Goal: Register for event/course

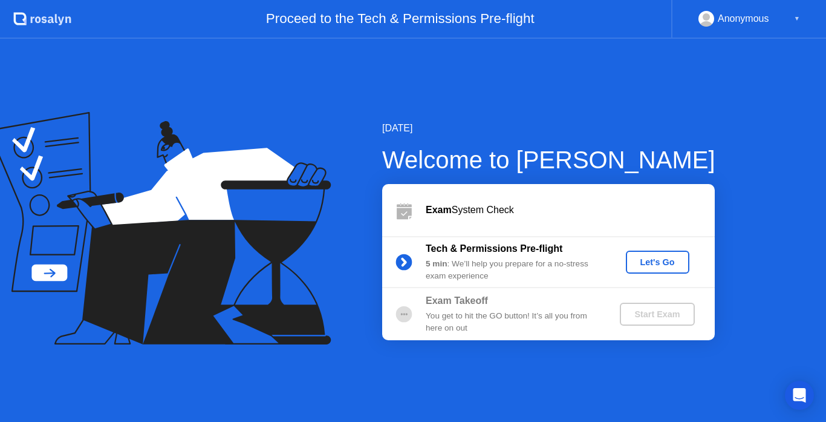
click at [668, 260] on div "Let's Go" at bounding box center [658, 262] width 54 height 10
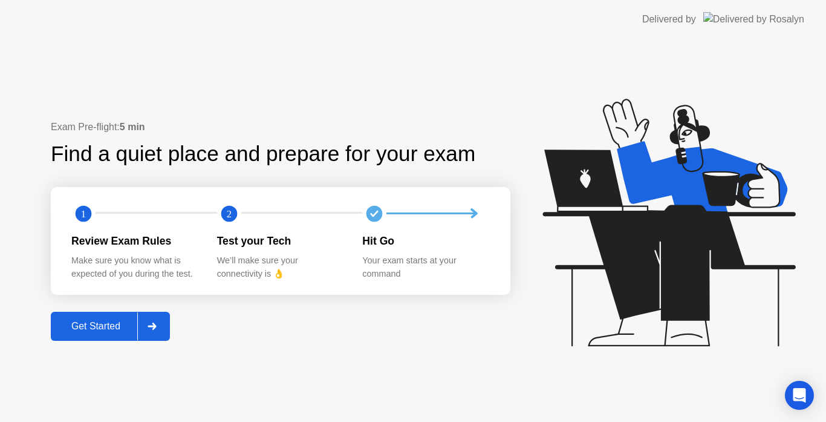
click at [116, 321] on div "Get Started" at bounding box center [95, 326] width 83 height 11
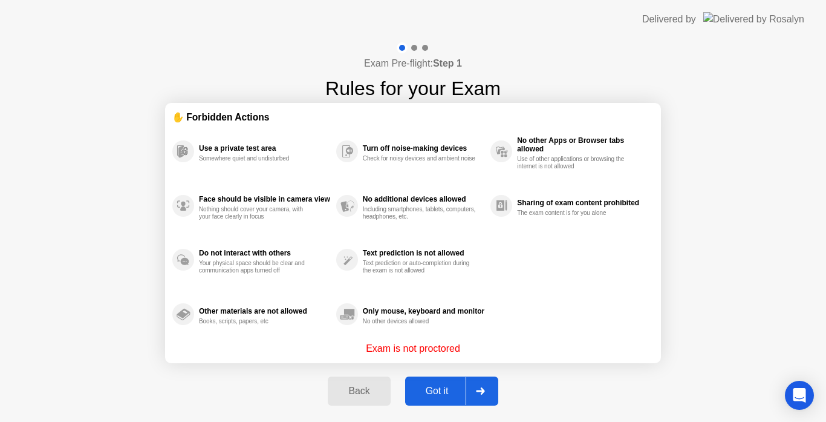
click at [446, 394] on div "Got it" at bounding box center [437, 390] width 57 height 11
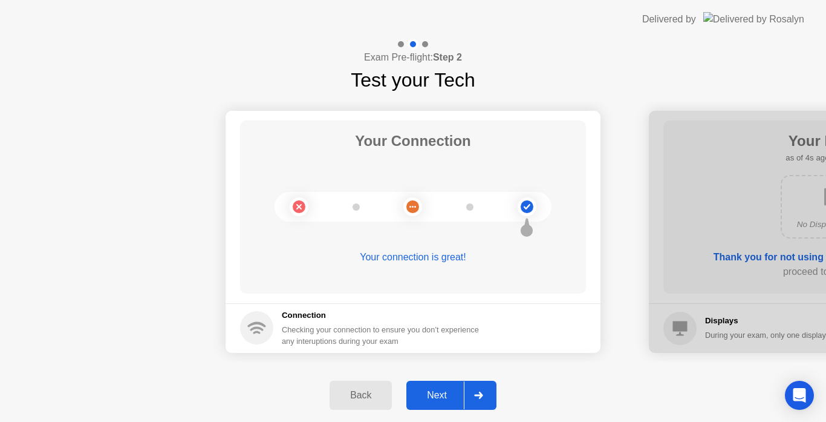
click at [446, 394] on div "Next" at bounding box center [437, 395] width 54 height 11
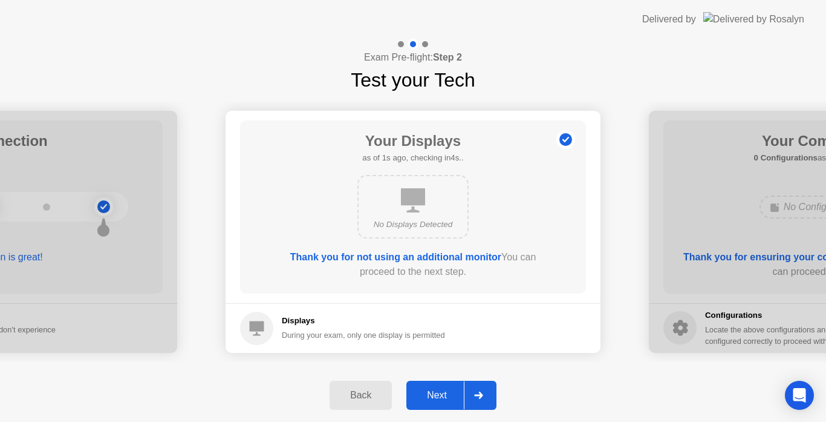
click at [445, 394] on div "Next" at bounding box center [437, 395] width 54 height 11
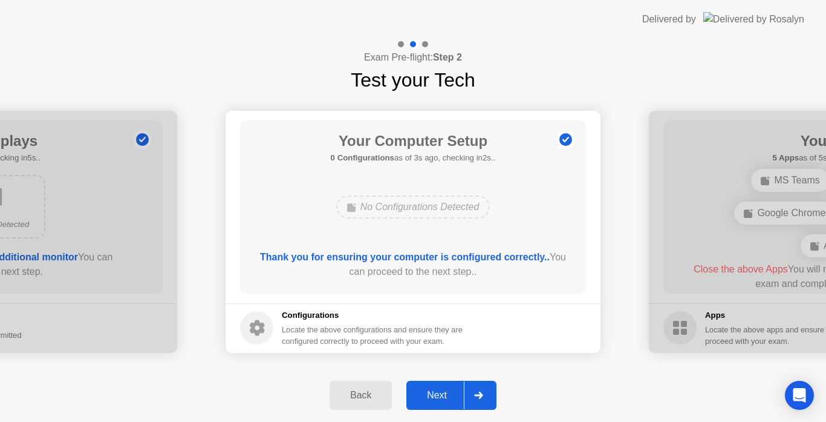
click at [437, 395] on div "Next" at bounding box center [437, 395] width 54 height 11
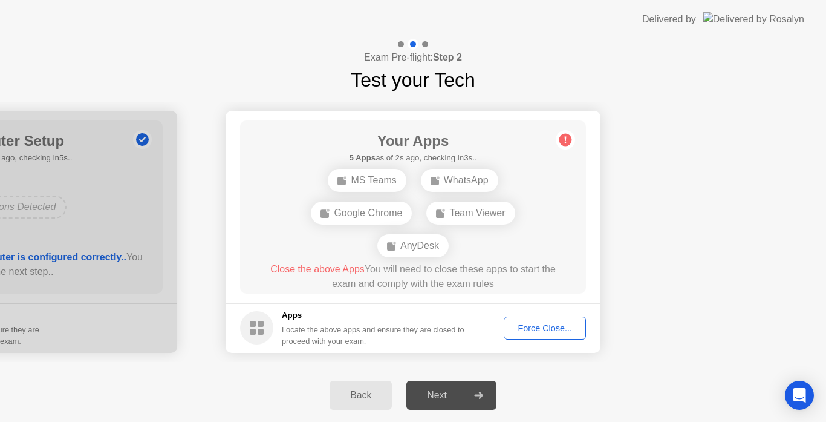
click at [437, 395] on div "Next" at bounding box center [437, 395] width 54 height 11
click at [432, 399] on div "Next" at bounding box center [437, 395] width 54 height 11
click at [445, 396] on div "Next" at bounding box center [437, 395] width 54 height 11
click at [487, 392] on div at bounding box center [478, 395] width 29 height 28
click at [550, 326] on div "Force Close..." at bounding box center [545, 328] width 74 height 10
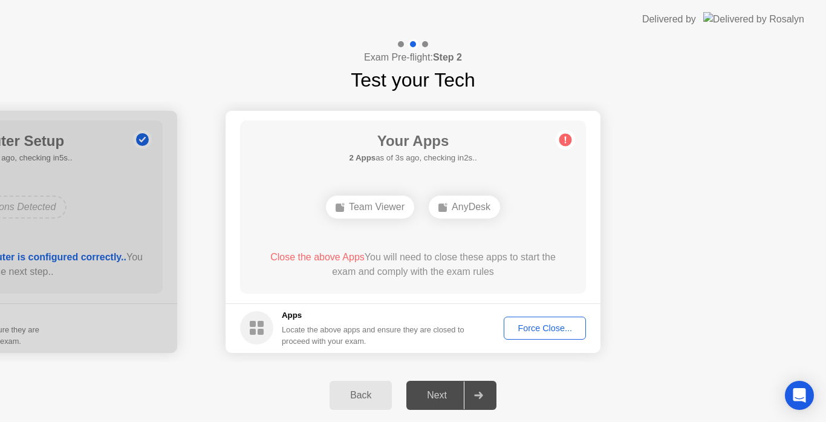
click at [486, 393] on div at bounding box center [478, 395] width 29 height 28
click at [435, 391] on div "Next" at bounding box center [437, 395] width 54 height 11
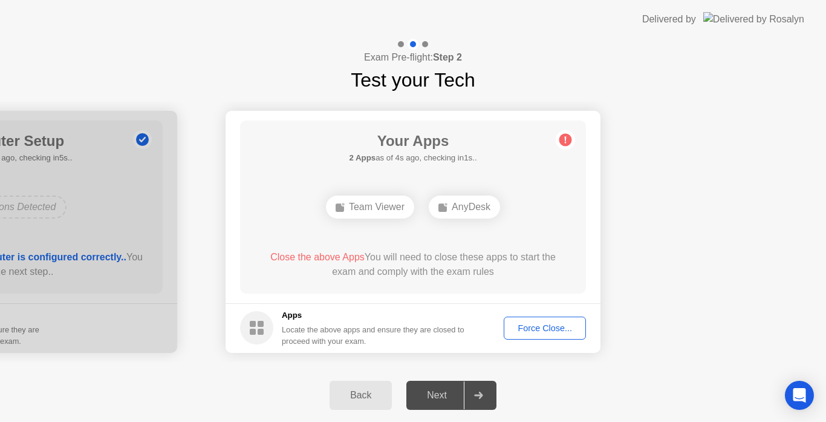
click at [435, 391] on div "Next" at bounding box center [437, 395] width 54 height 11
drag, startPoint x: 131, startPoint y: 266, endPoint x: 316, endPoint y: 270, distance: 184.5
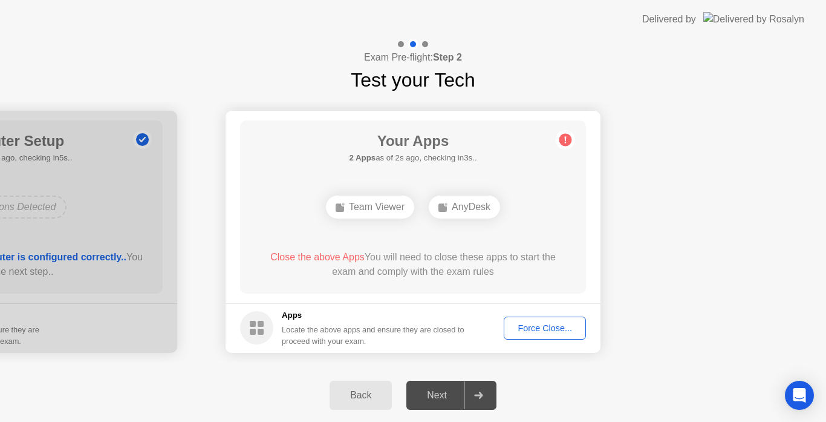
click at [443, 393] on div "Next" at bounding box center [437, 395] width 54 height 11
click at [486, 396] on div at bounding box center [478, 395] width 29 height 28
click at [437, 395] on div "Next" at bounding box center [437, 395] width 54 height 11
click at [477, 395] on icon at bounding box center [478, 394] width 8 height 7
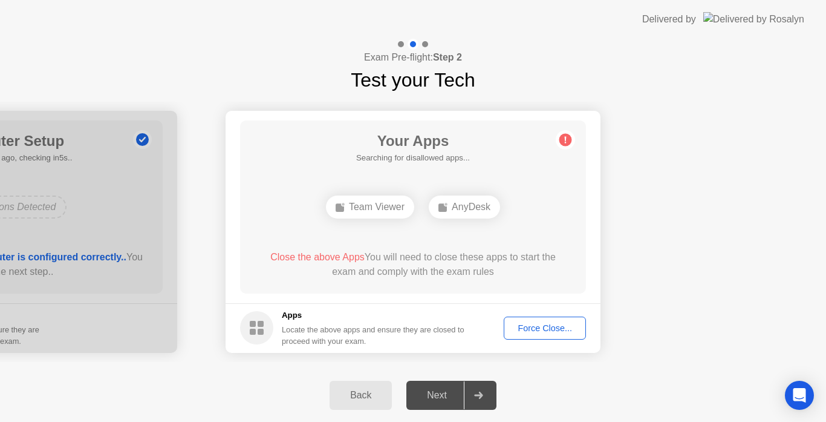
click at [341, 256] on span "Close the above Apps" at bounding box center [317, 257] width 94 height 10
click at [561, 324] on div "Force Close..." at bounding box center [545, 328] width 74 height 10
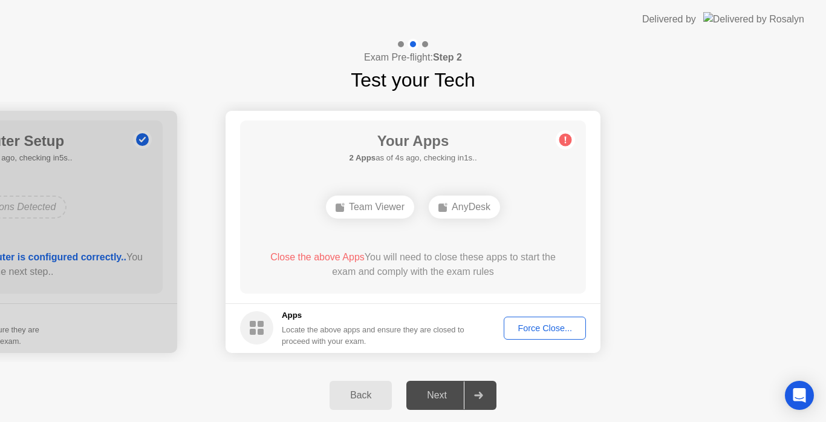
click at [440, 390] on div "Next" at bounding box center [437, 395] width 54 height 11
click at [484, 394] on div at bounding box center [478, 395] width 29 height 28
click at [483, 394] on icon at bounding box center [478, 394] width 9 height 7
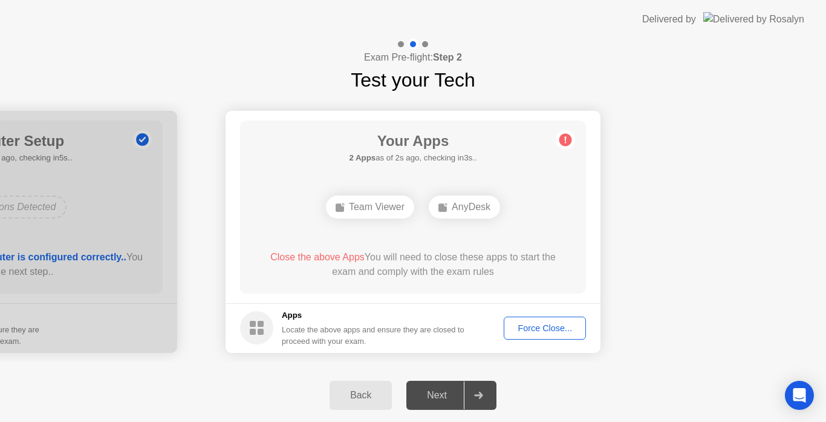
click at [386, 207] on div "Team Viewer" at bounding box center [370, 206] width 88 height 23
click at [469, 205] on div "AnyDesk" at bounding box center [464, 206] width 71 height 23
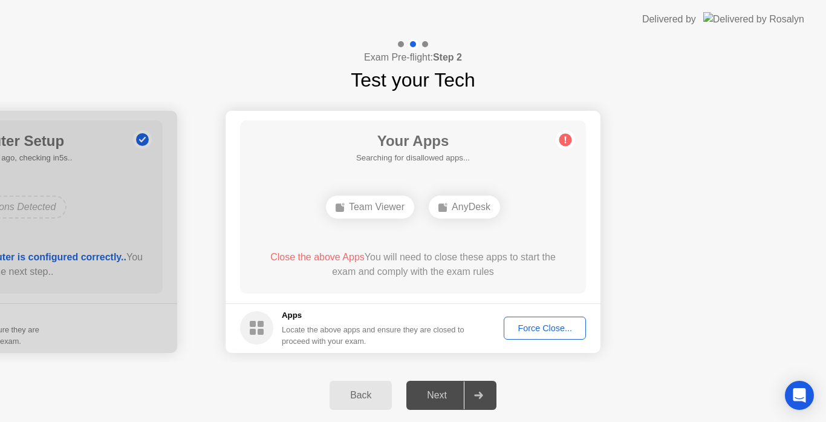
click at [384, 212] on div "Team Viewer" at bounding box center [370, 206] width 88 height 23
click at [400, 44] on div at bounding box center [401, 44] width 6 height 6
click at [423, 42] on div at bounding box center [425, 44] width 6 height 6
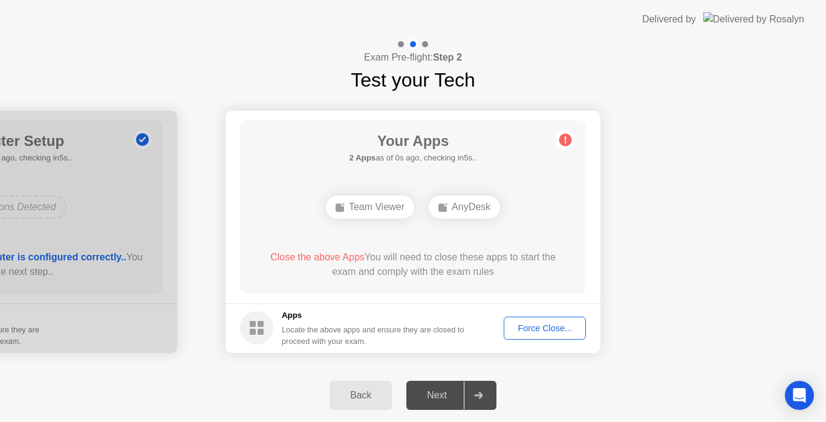
click at [424, 42] on div at bounding box center [425, 44] width 6 height 6
click at [479, 391] on icon at bounding box center [478, 394] width 9 height 7
click at [431, 398] on div "Next" at bounding box center [437, 395] width 54 height 11
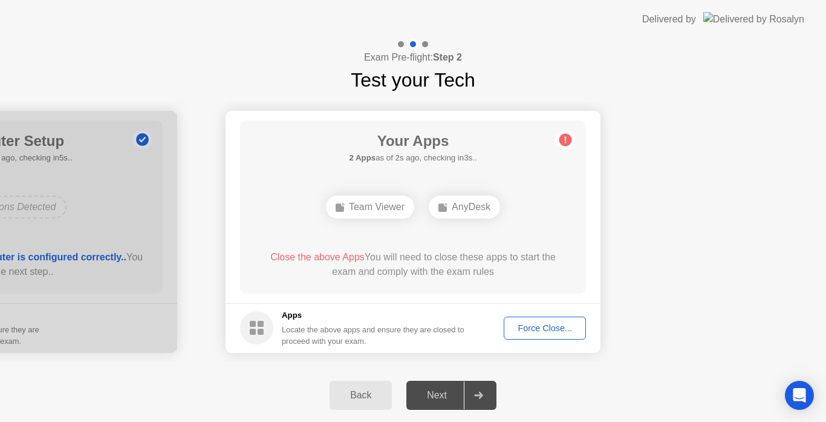
click at [431, 398] on div "Next" at bounding box center [437, 395] width 54 height 11
click at [431, 396] on div "Next" at bounding box center [437, 395] width 54 height 11
click at [432, 397] on div "Next" at bounding box center [437, 395] width 54 height 11
click at [362, 393] on div "Back" at bounding box center [360, 395] width 55 height 11
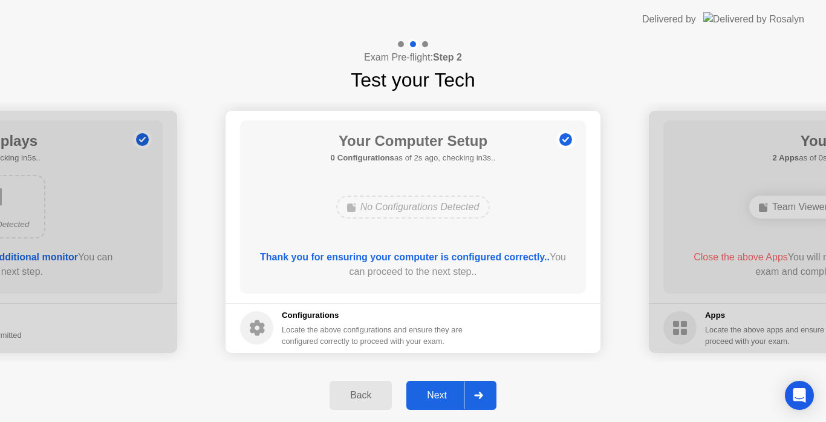
click at [433, 397] on div "Next" at bounding box center [437, 395] width 54 height 11
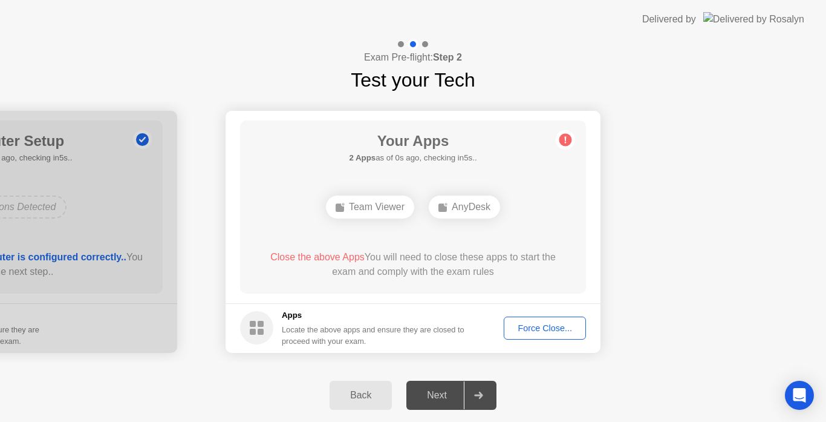
click at [433, 397] on div "Next" at bounding box center [437, 395] width 54 height 11
click at [377, 396] on div "Back" at bounding box center [360, 395] width 55 height 11
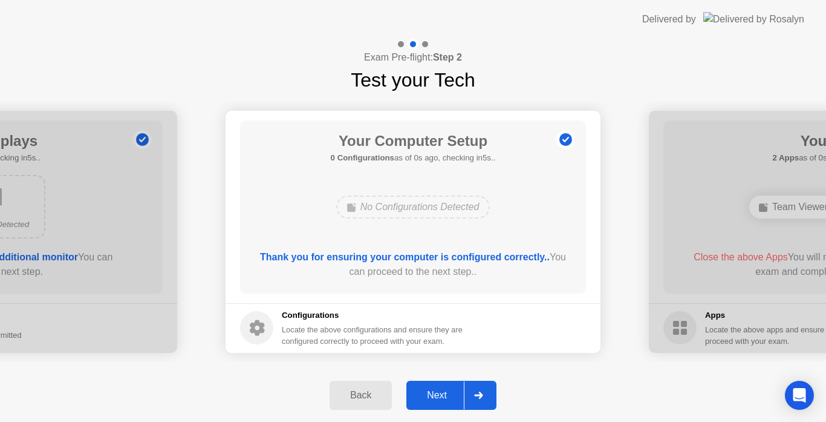
click at [377, 396] on div "Back" at bounding box center [360, 395] width 55 height 11
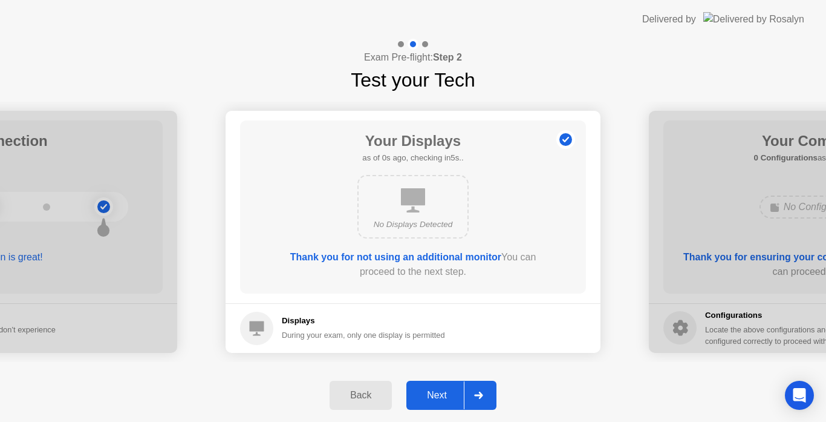
click at [377, 396] on div "Back" at bounding box center [360, 395] width 55 height 11
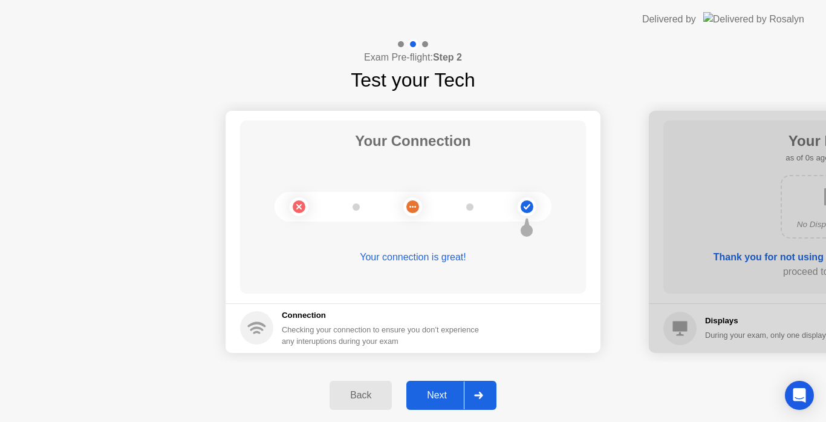
click at [439, 400] on div "Next" at bounding box center [437, 395] width 54 height 11
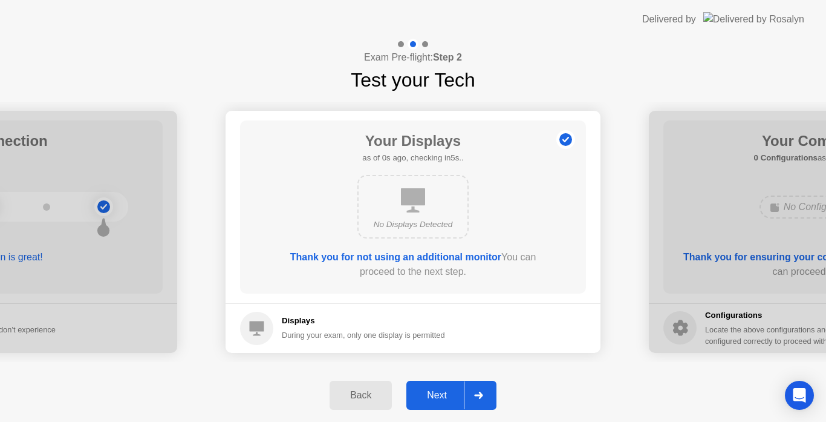
click at [439, 400] on div "Next" at bounding box center [437, 395] width 54 height 11
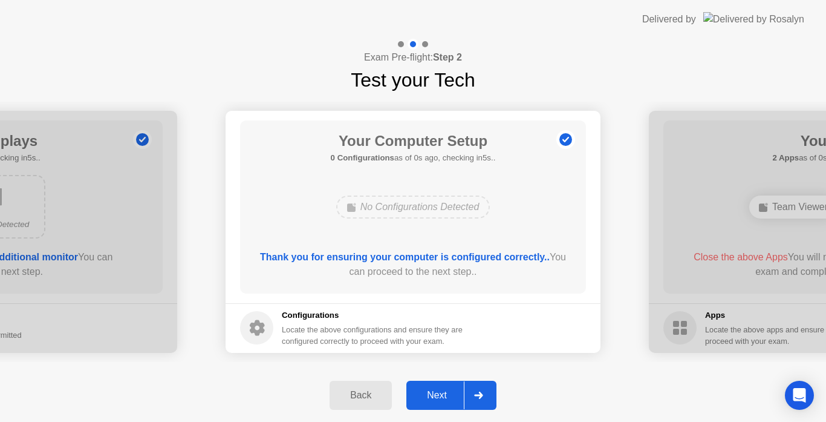
click at [439, 400] on div "Next" at bounding box center [437, 395] width 54 height 11
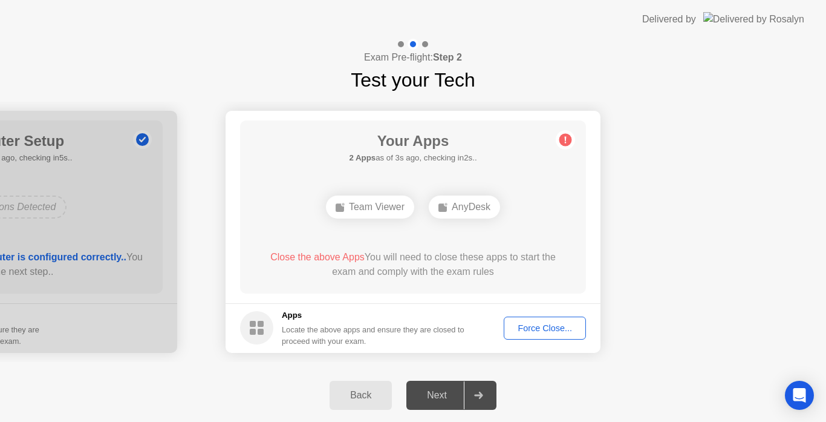
click at [484, 393] on div at bounding box center [478, 395] width 29 height 28
click at [483, 394] on icon at bounding box center [478, 394] width 9 height 7
click at [483, 395] on icon at bounding box center [478, 394] width 9 height 7
click at [483, 395] on icon at bounding box center [478, 394] width 8 height 7
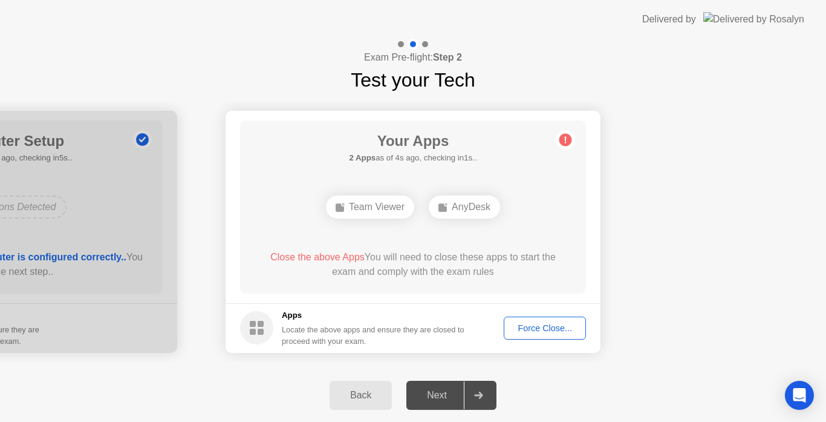
click at [483, 395] on icon at bounding box center [478, 394] width 8 height 7
click at [469, 395] on div at bounding box center [478, 395] width 29 height 28
click at [469, 396] on div at bounding box center [478, 395] width 29 height 28
click at [566, 323] on div "Force Close..." at bounding box center [545, 328] width 74 height 10
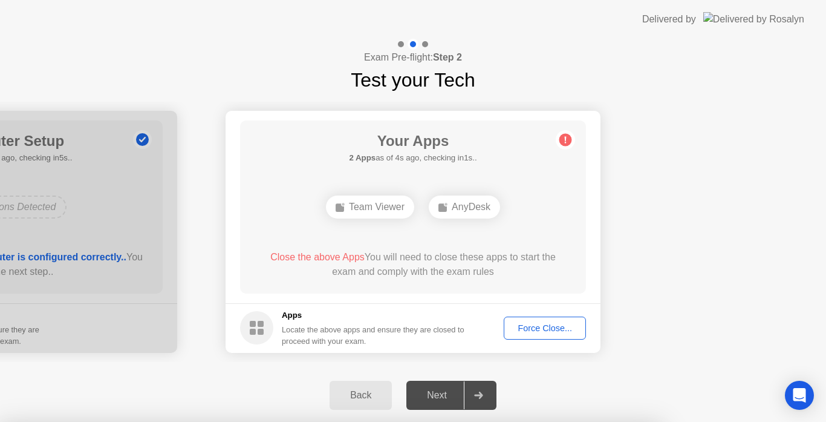
click at [484, 421] on div at bounding box center [413, 422] width 826 height 0
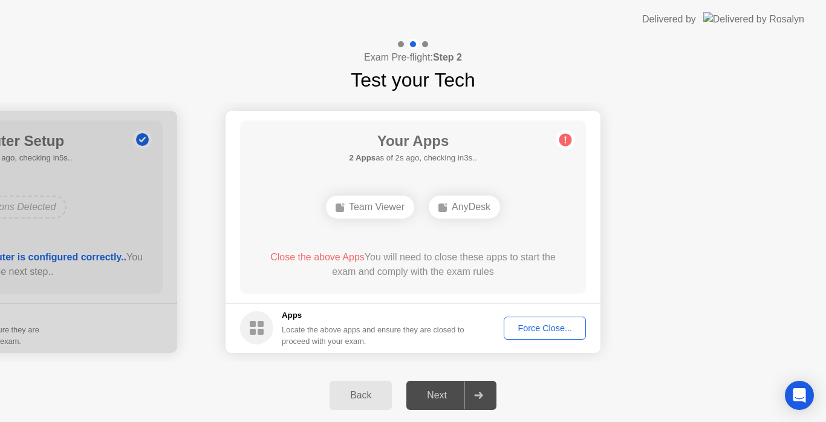
click at [434, 390] on div "Next" at bounding box center [437, 395] width 54 height 11
click at [472, 397] on div at bounding box center [478, 395] width 29 height 28
click at [429, 391] on div "Next" at bounding box center [437, 395] width 54 height 11
click at [479, 393] on icon at bounding box center [478, 394] width 9 height 7
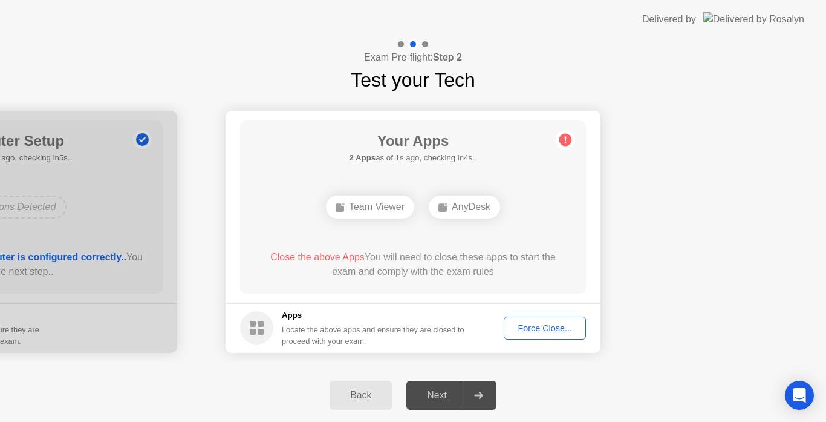
click at [480, 392] on icon at bounding box center [478, 394] width 9 height 7
click at [448, 391] on div "Next" at bounding box center [437, 395] width 54 height 11
click at [540, 328] on div "Force Close..." at bounding box center [545, 328] width 74 height 10
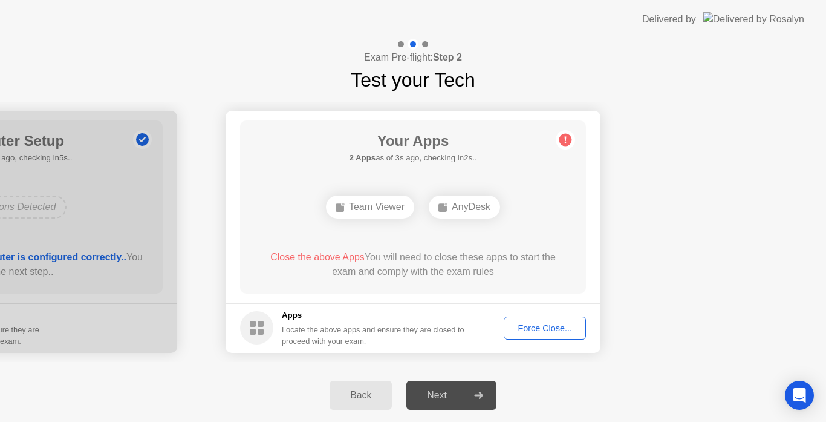
click at [549, 331] on div "Force Close..." at bounding box center [545, 328] width 74 height 10
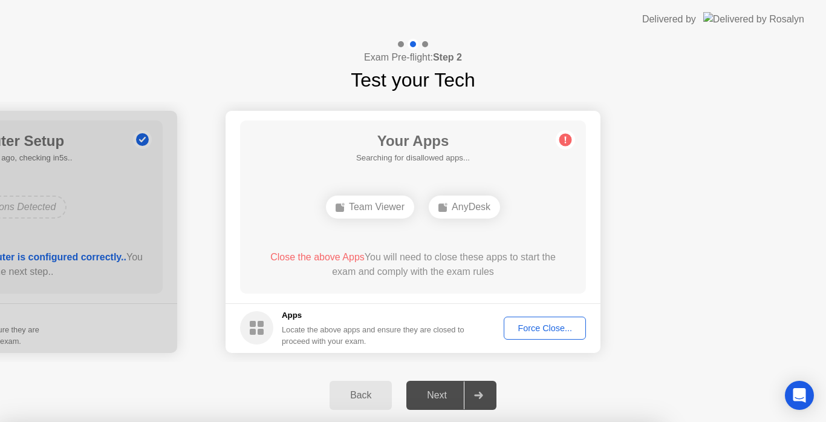
click at [189, 421] on div at bounding box center [413, 422] width 826 height 0
drag, startPoint x: 786, startPoint y: 290, endPoint x: 777, endPoint y: 290, distance: 9.1
click at [786, 421] on div at bounding box center [413, 422] width 826 height 0
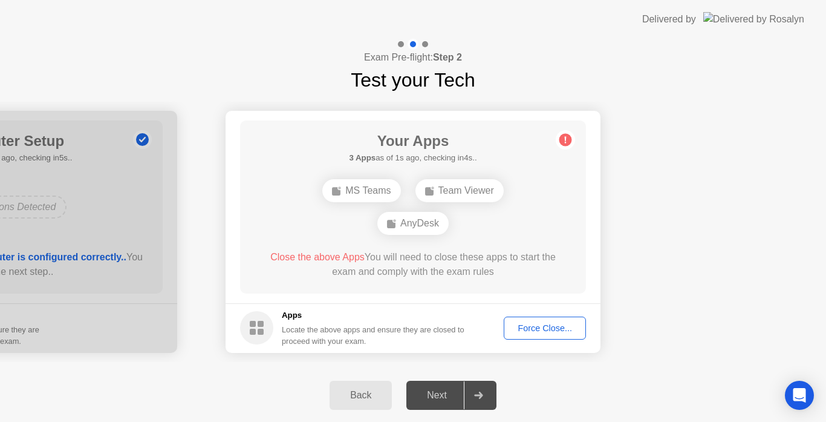
click at [477, 394] on icon at bounding box center [478, 394] width 8 height 7
click at [478, 396] on icon at bounding box center [478, 394] width 8 height 7
click at [490, 394] on div at bounding box center [478, 395] width 29 height 28
click at [542, 327] on div "Force Close..." at bounding box center [545, 328] width 74 height 10
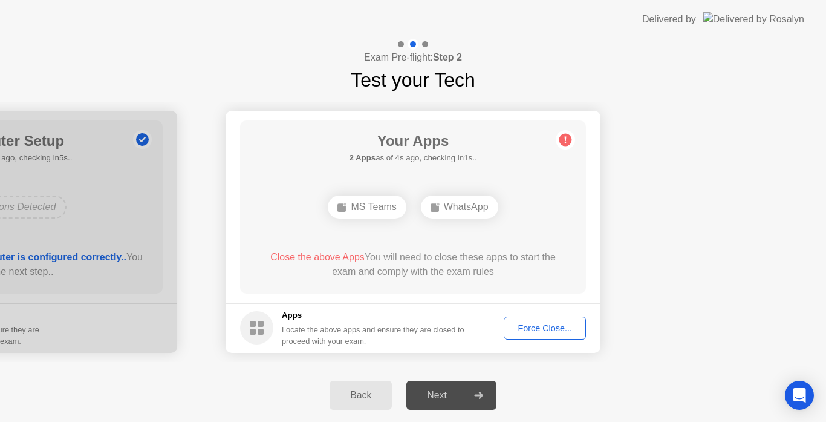
click at [480, 392] on icon at bounding box center [478, 394] width 9 height 7
click at [425, 394] on div "Next" at bounding box center [437, 395] width 54 height 11
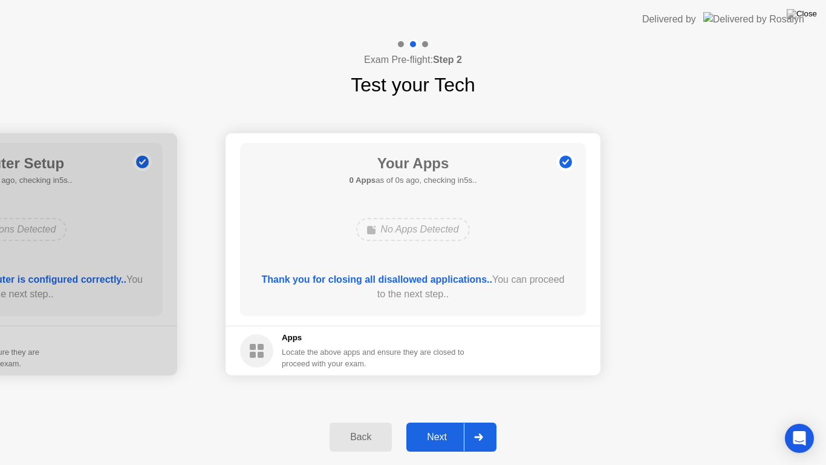
click at [483, 421] on div at bounding box center [478, 437] width 29 height 28
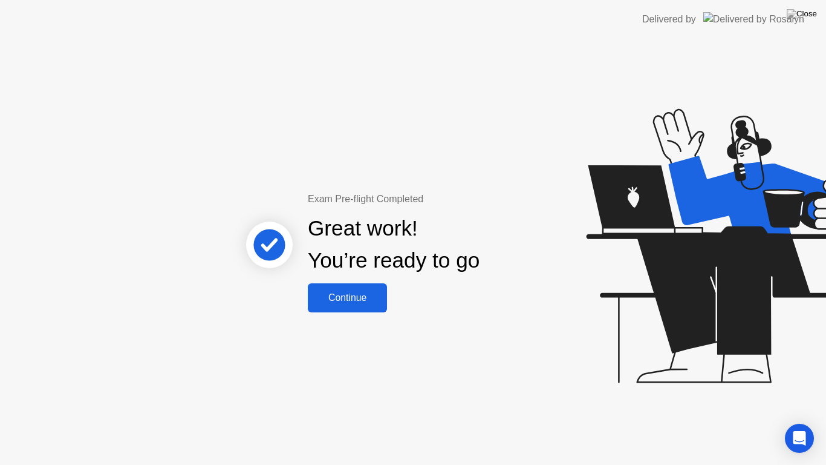
click at [364, 294] on div "Continue" at bounding box center [347, 297] width 72 height 11
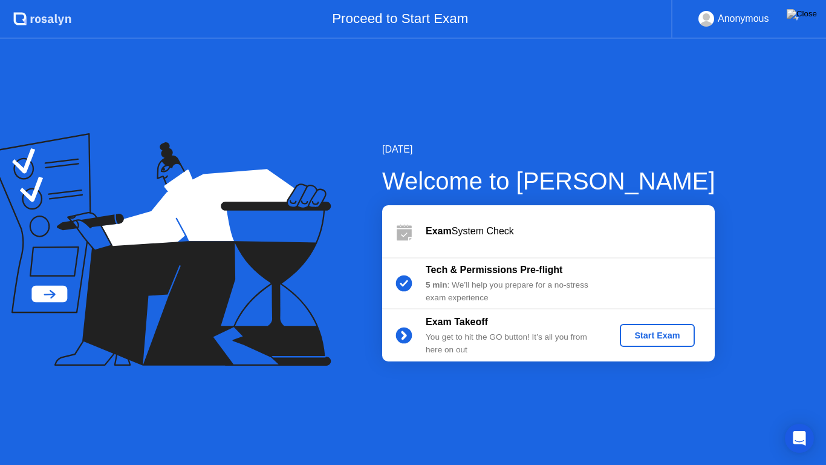
click at [634, 339] on div "Start Exam" at bounding box center [657, 335] width 65 height 10
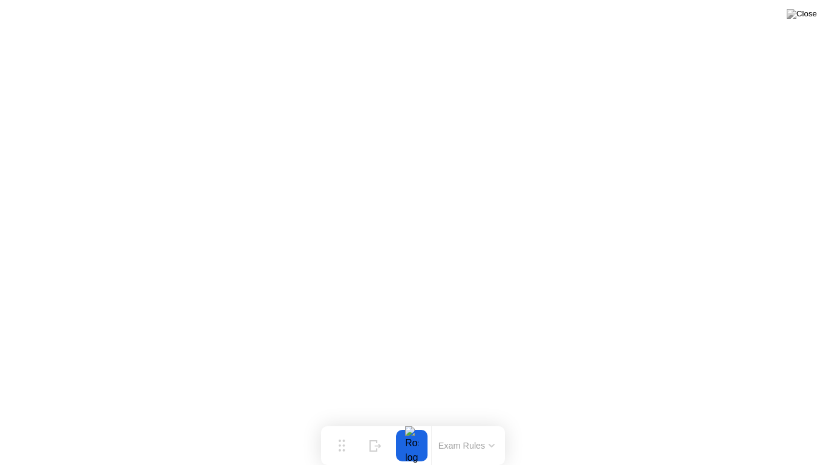
click at [422, 421] on div at bounding box center [411, 444] width 25 height 31
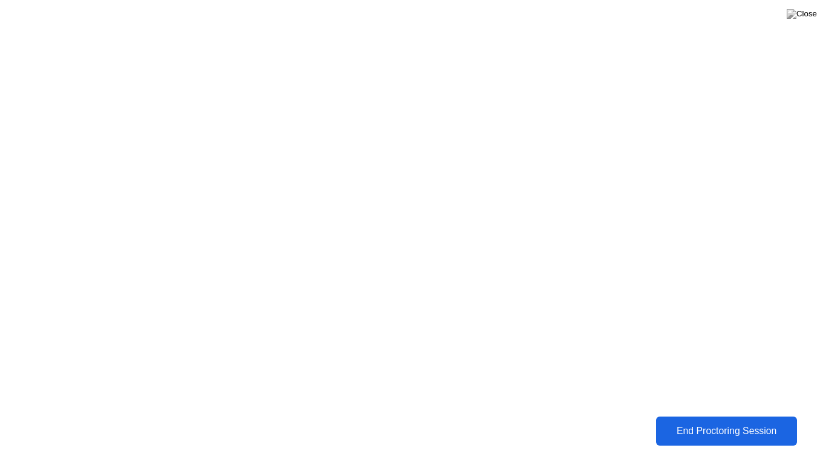
click at [721, 421] on div "End Proctoring Session" at bounding box center [727, 430] width 134 height 11
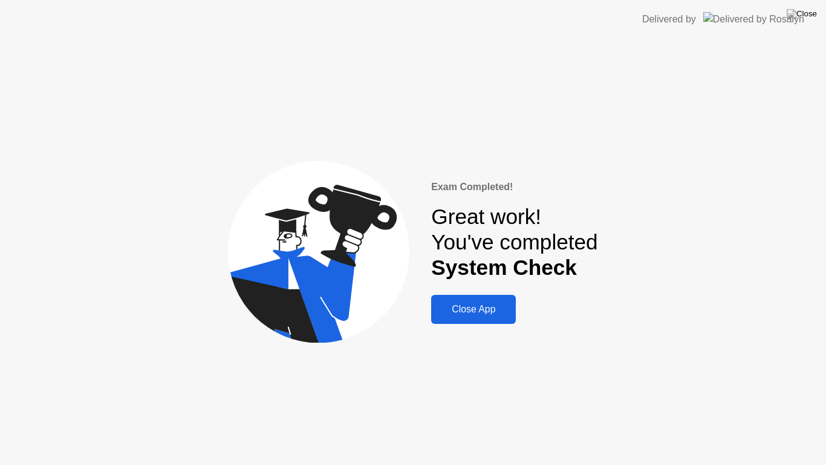
click at [486, 315] on div "Close App" at bounding box center [473, 309] width 77 height 11
